Goal: Transaction & Acquisition: Purchase product/service

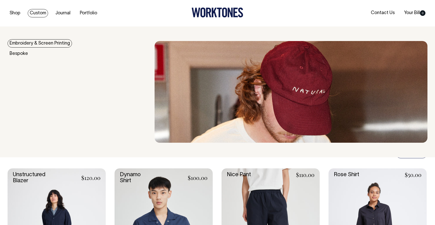
click at [11, 45] on link "Embroidery & Screen Printing" at bounding box center [40, 43] width 64 height 8
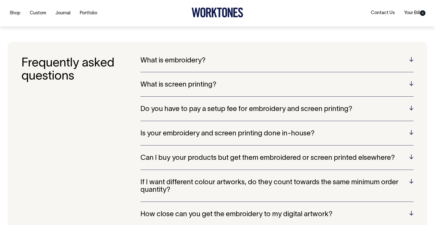
scroll to position [1013, 0]
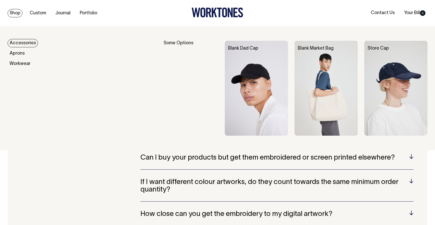
click at [18, 41] on link "Accessories" at bounding box center [23, 43] width 30 height 8
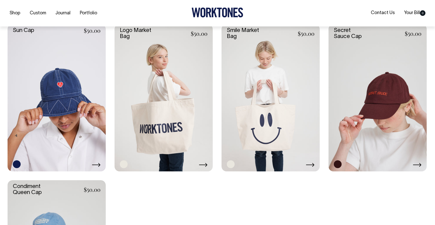
scroll to position [443, 0]
click at [205, 165] on icon at bounding box center [203, 165] width 8 height 4
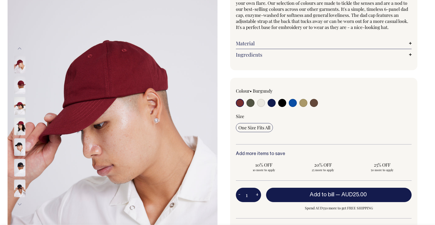
scroll to position [58, 0]
click at [282, 107] on input "radio" at bounding box center [282, 103] width 8 height 8
radio input "true"
select select "Black"
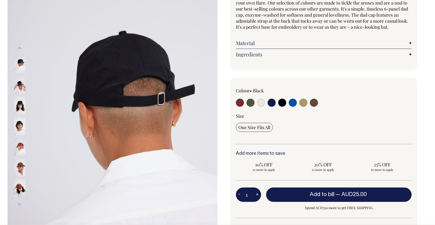
click at [22, 165] on img at bounding box center [19, 168] width 11 height 18
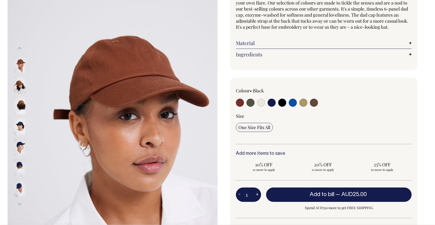
click at [22, 105] on img at bounding box center [19, 106] width 11 height 18
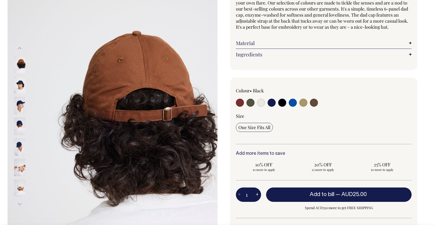
click at [251, 107] on input "radio" at bounding box center [250, 103] width 8 height 8
radio input "true"
select select "Olive"
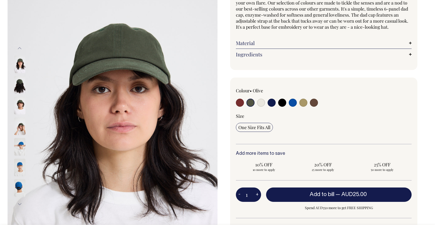
click at [21, 86] on img at bounding box center [19, 85] width 11 height 18
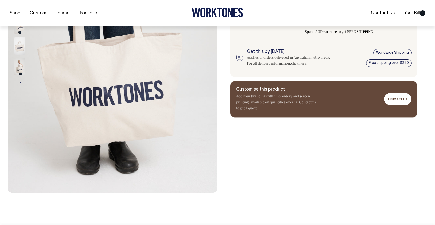
scroll to position [148, 0]
